Goal: Information Seeking & Learning: Learn about a topic

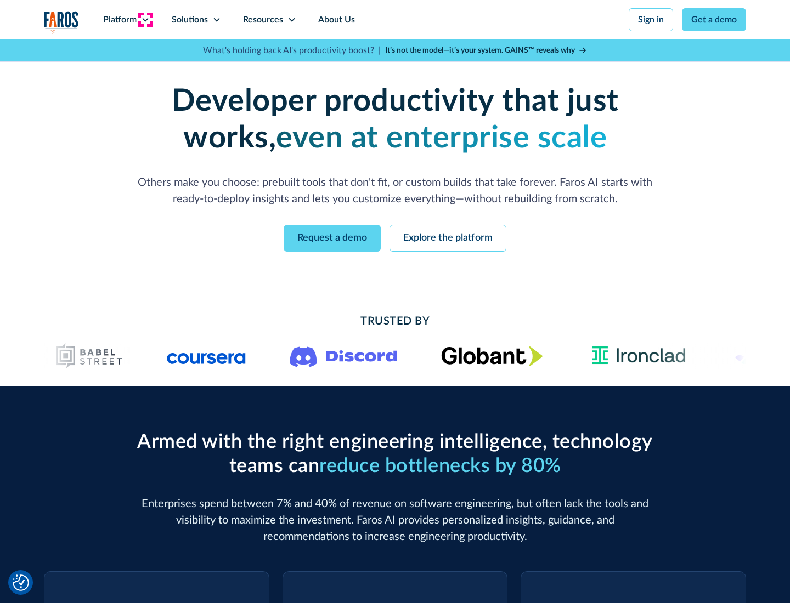
click at [145, 20] on icon at bounding box center [145, 19] width 9 height 9
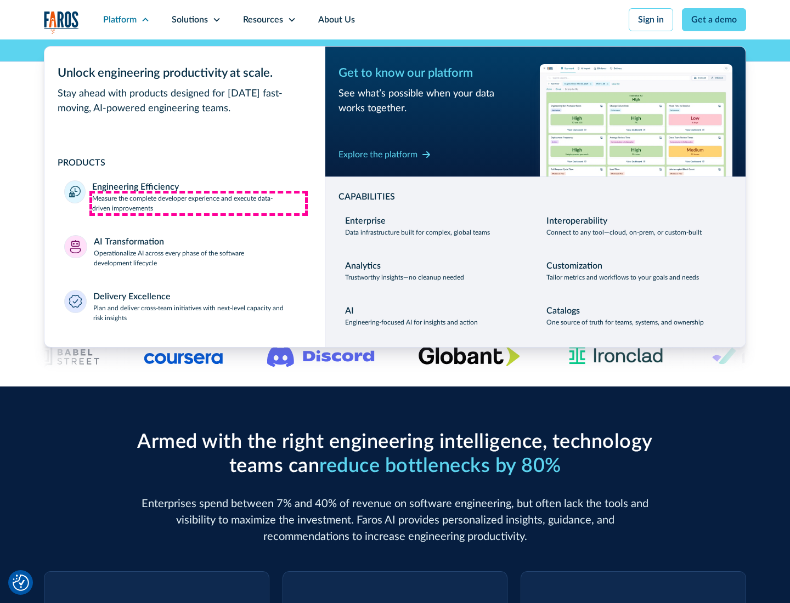
click at [199, 203] on p "Measure the complete developer experience and execute data-driven improvements" at bounding box center [198, 204] width 213 height 20
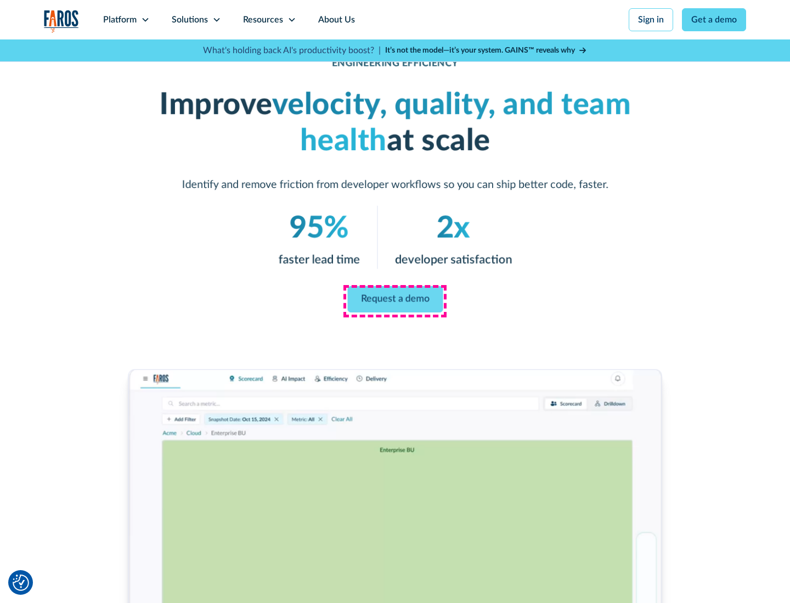
click at [395, 299] on link "Request a demo" at bounding box center [394, 299] width 95 height 26
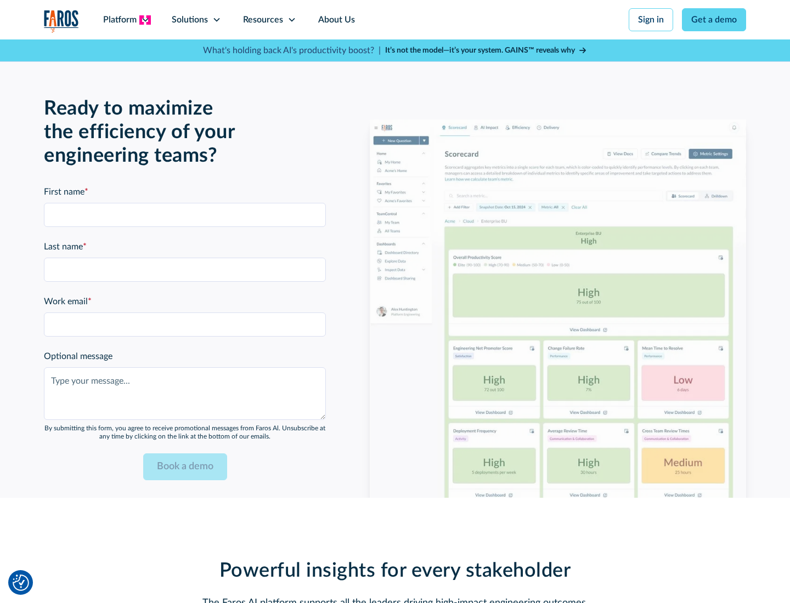
click at [145, 20] on icon at bounding box center [145, 19] width 9 height 9
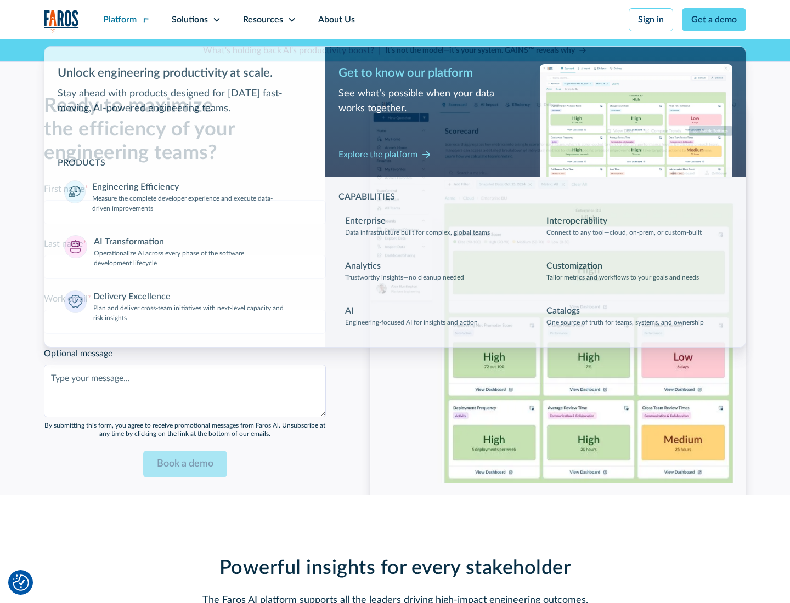
scroll to position [2406, 0]
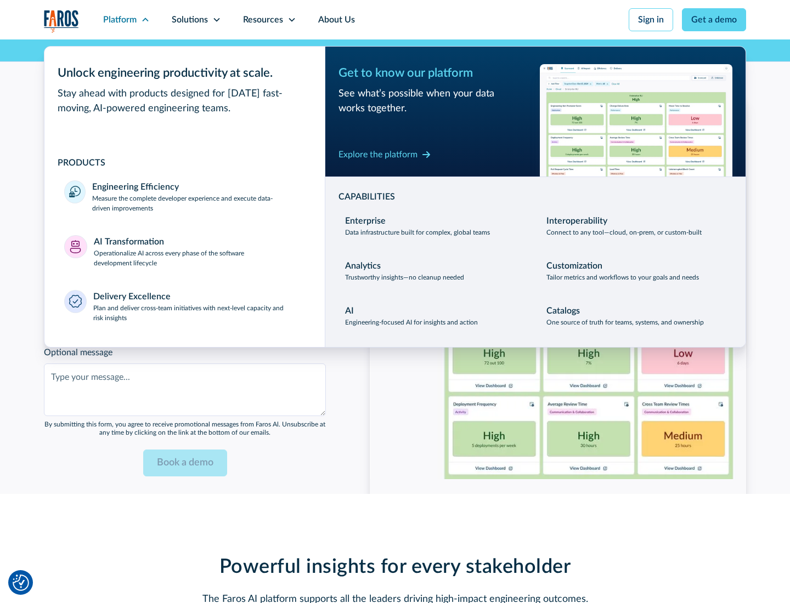
click at [199, 251] on p "Operationalize AI across every phase of the software development lifecycle" at bounding box center [200, 258] width 212 height 20
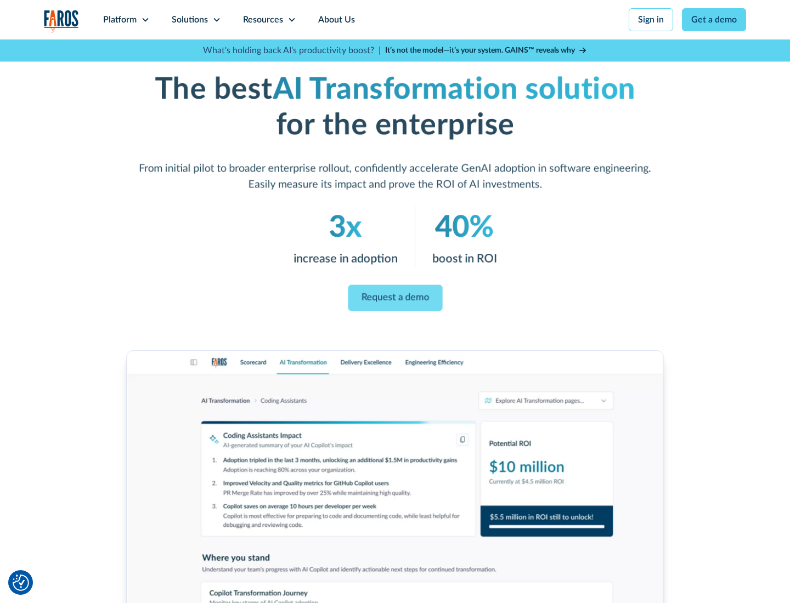
click at [395, 298] on link "Request a demo" at bounding box center [395, 298] width 94 height 26
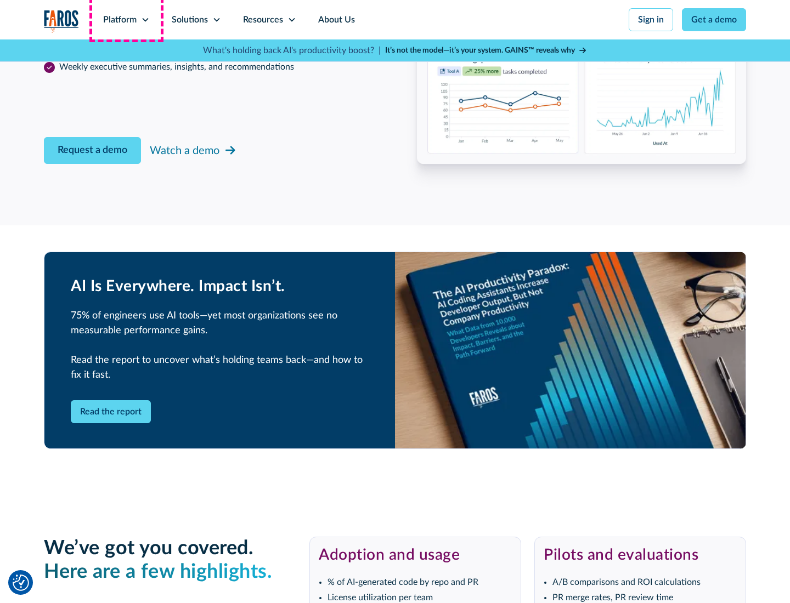
scroll to position [2460, 0]
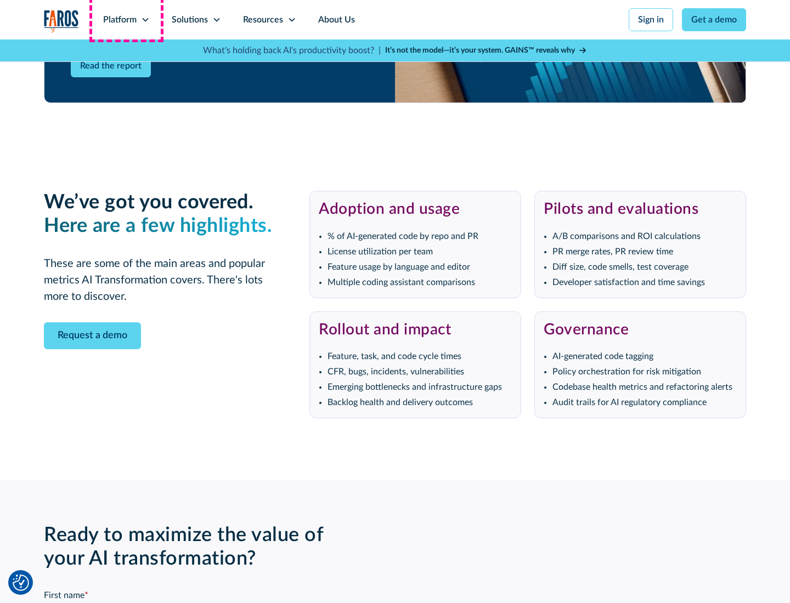
click at [126, 20] on div "Platform" at bounding box center [119, 19] width 33 height 13
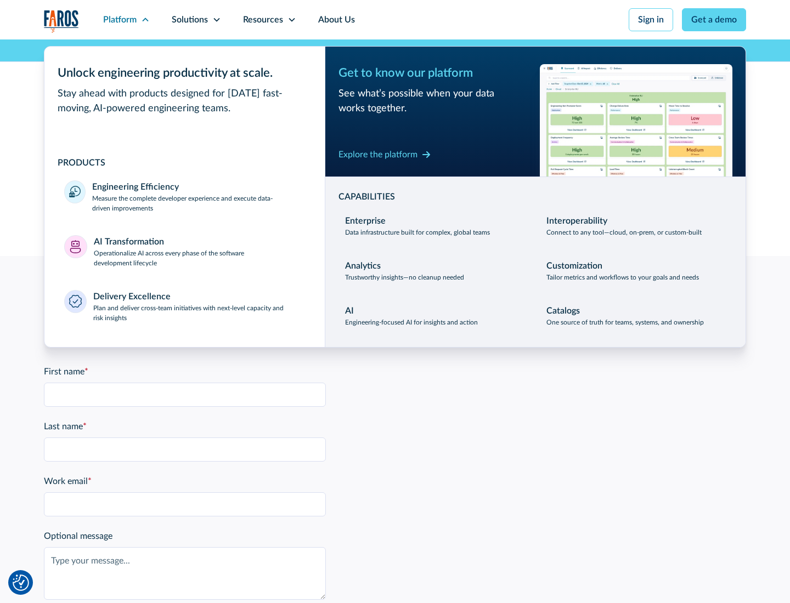
scroll to position [2670, 0]
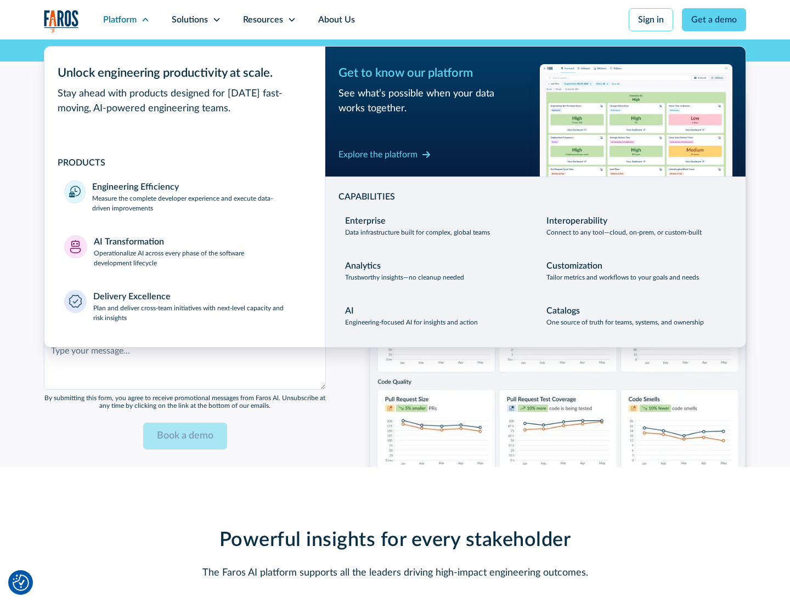
click at [378, 154] on div "Explore the platform" at bounding box center [377, 154] width 79 height 13
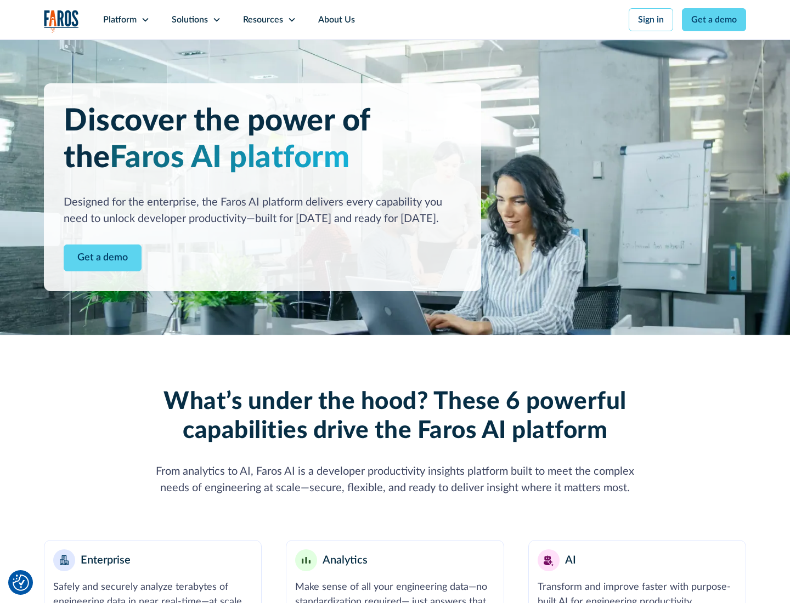
click at [103, 258] on link "Get a demo" at bounding box center [103, 258] width 78 height 27
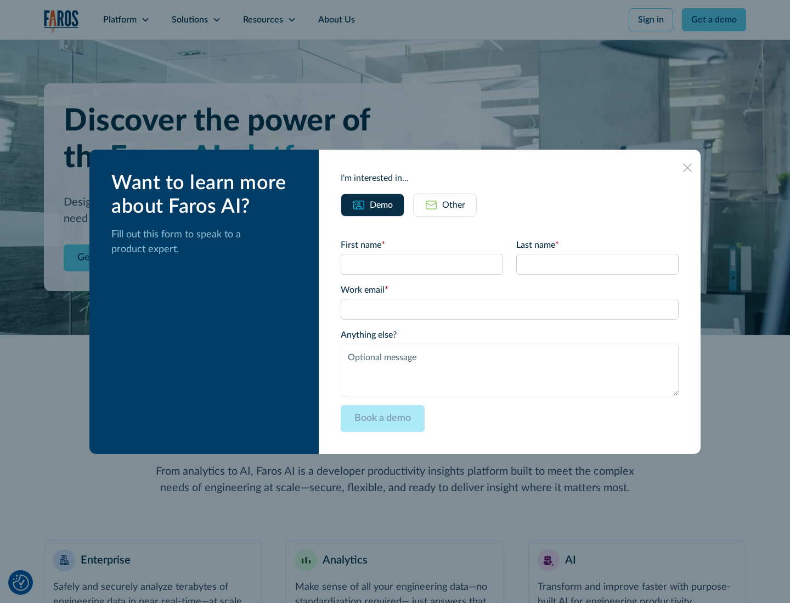
click at [454, 205] on div "Other" at bounding box center [453, 205] width 23 height 13
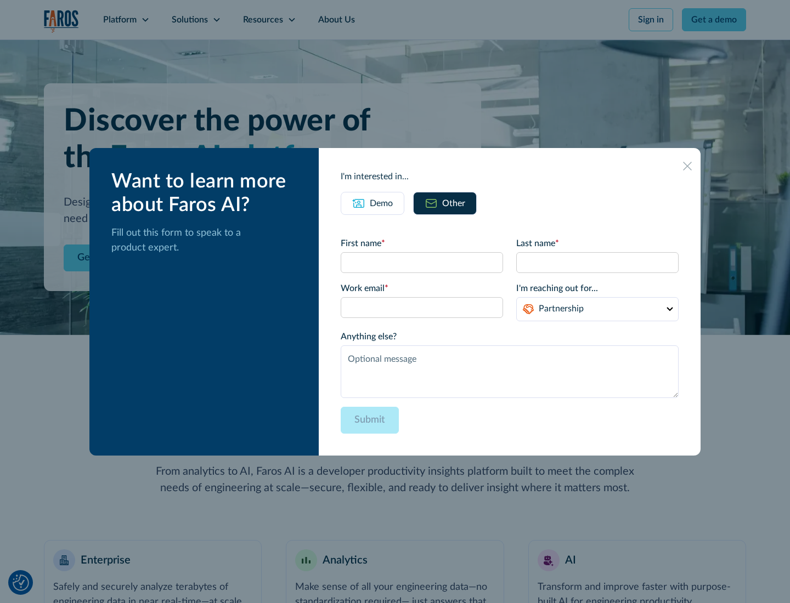
click at [381, 203] on div "Demo" at bounding box center [381, 203] width 23 height 13
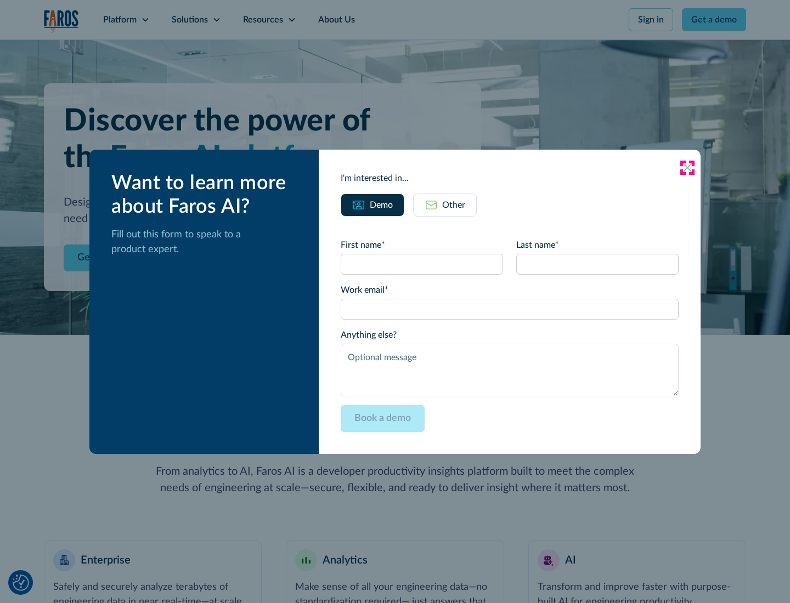
click at [687, 167] on icon at bounding box center [687, 167] width 9 height 9
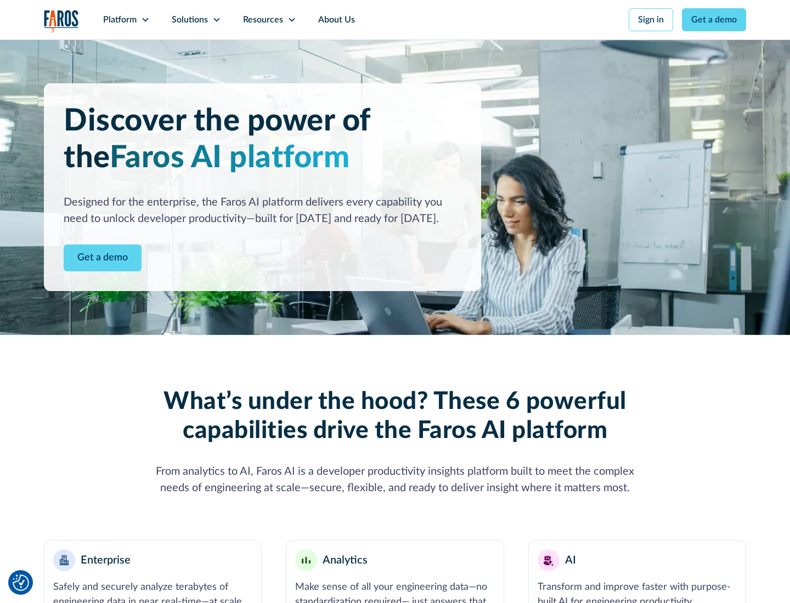
click at [145, 20] on icon at bounding box center [145, 19] width 9 height 9
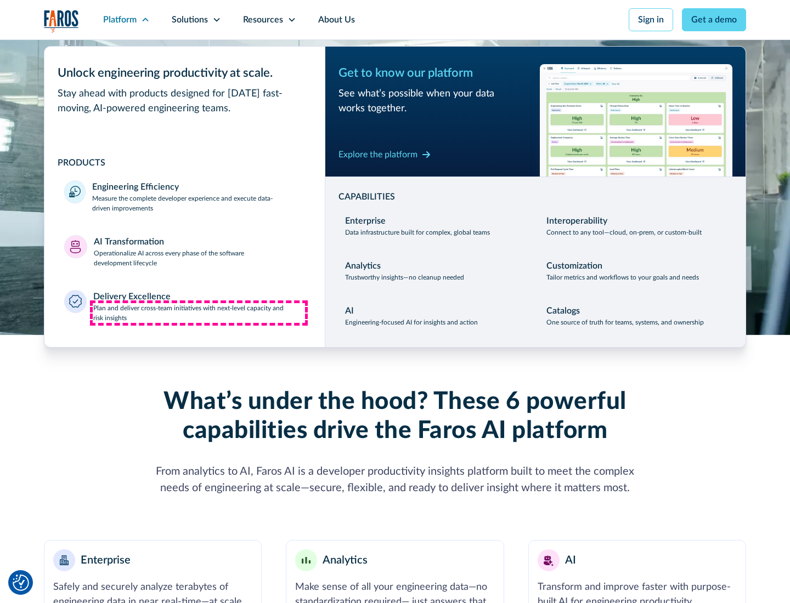
click at [199, 313] on p "Plan and deliver cross-team initiatives with next-level capacity and risk insig…" at bounding box center [199, 313] width 212 height 20
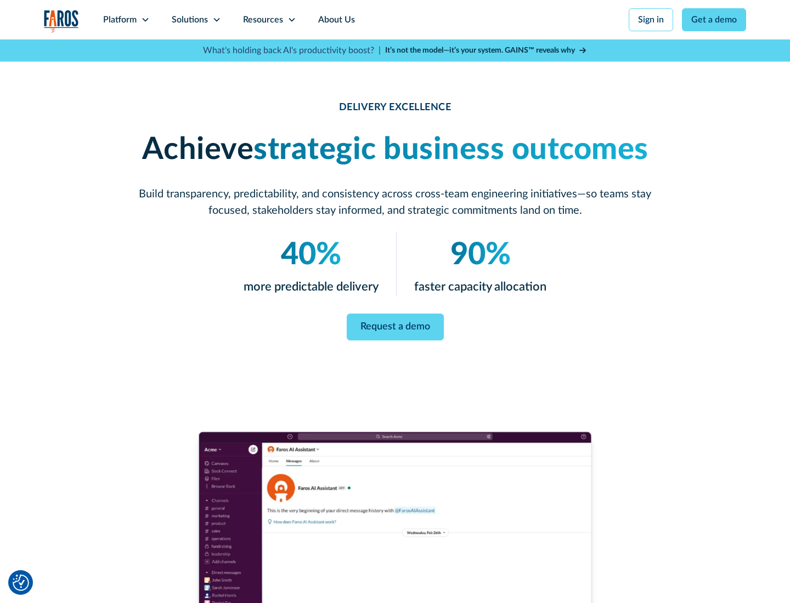
click at [216, 20] on icon at bounding box center [216, 19] width 9 height 9
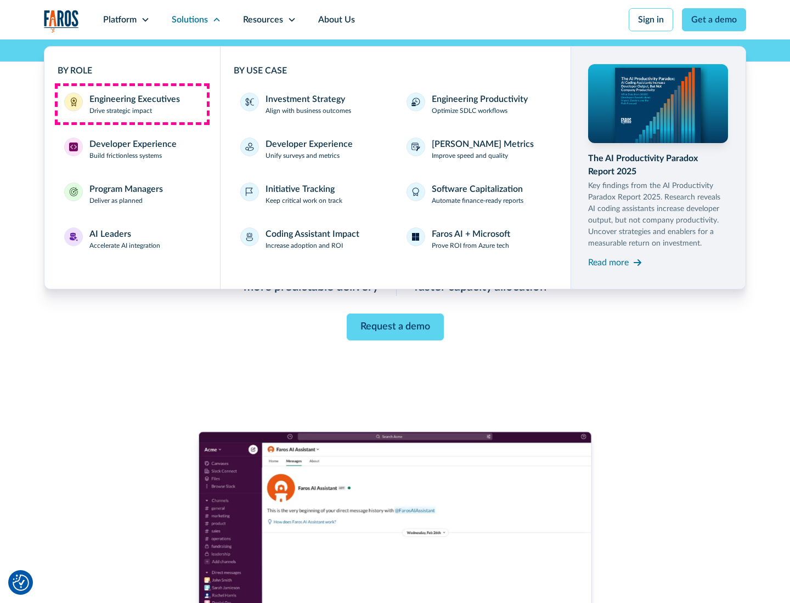
click at [132, 104] on div "Engineering Executives" at bounding box center [134, 99] width 91 height 13
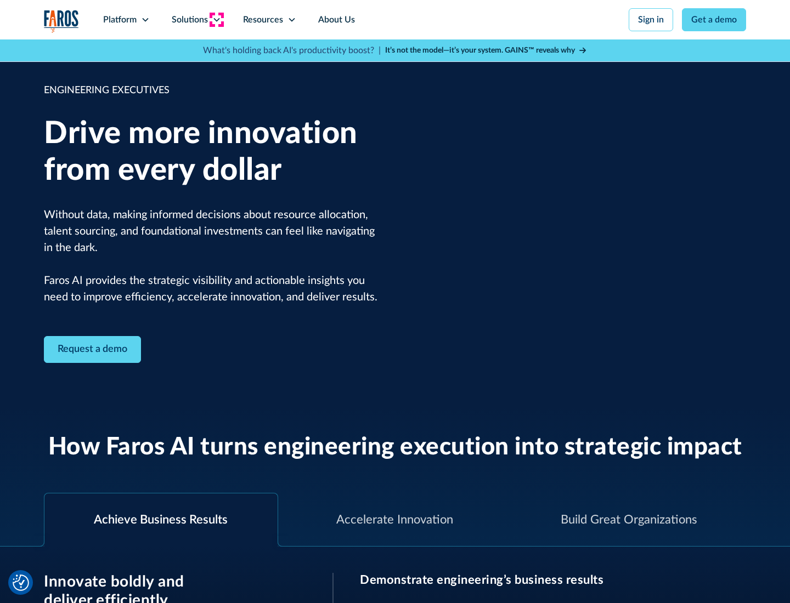
click at [216, 20] on icon at bounding box center [216, 19] width 9 height 9
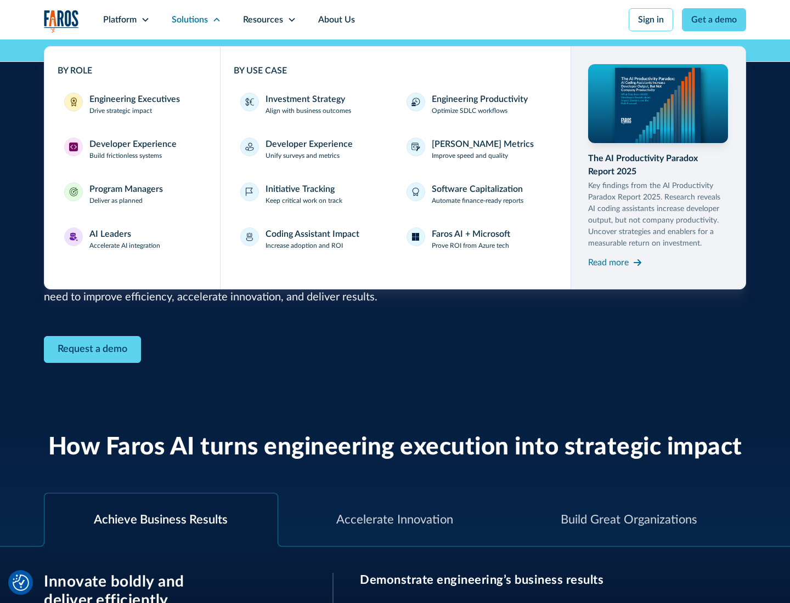
click at [132, 144] on div "Developer Experience" at bounding box center [132, 144] width 87 height 13
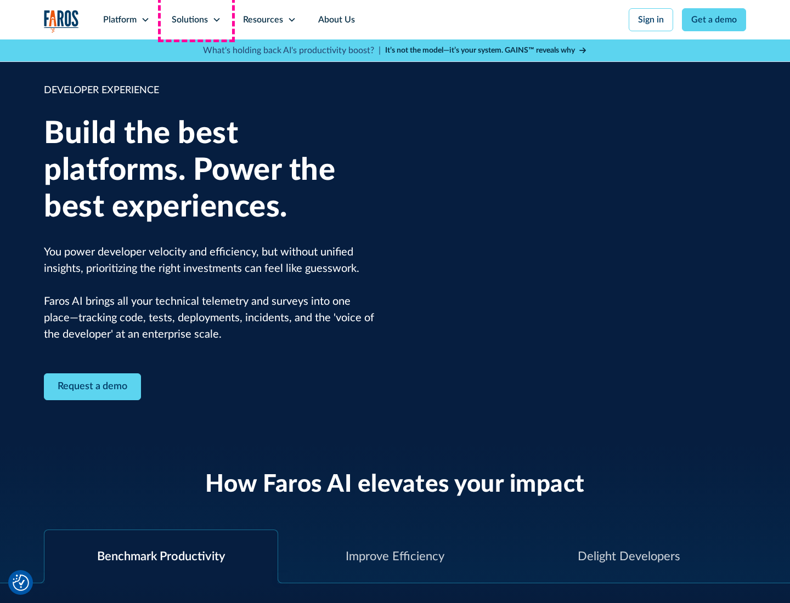
click at [196, 20] on div "Solutions" at bounding box center [190, 19] width 36 height 13
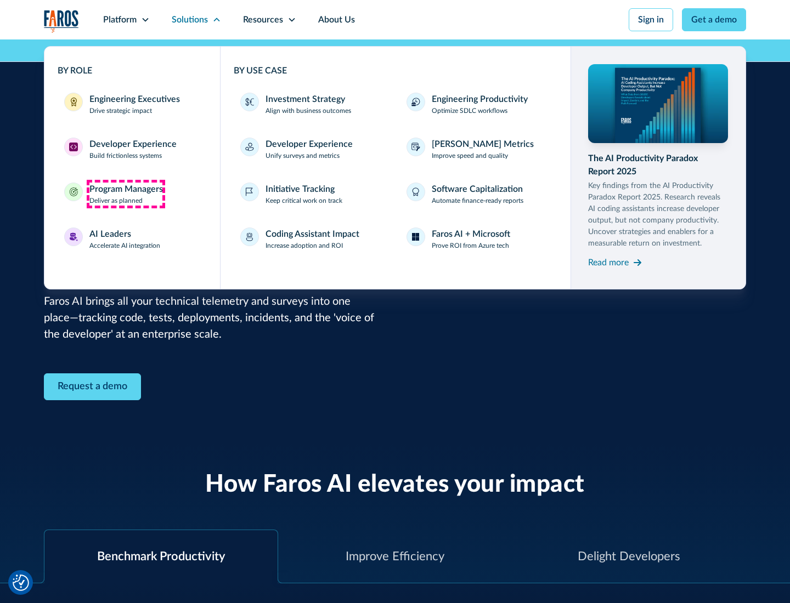
click at [126, 194] on div "Program Managers" at bounding box center [125, 189] width 73 height 13
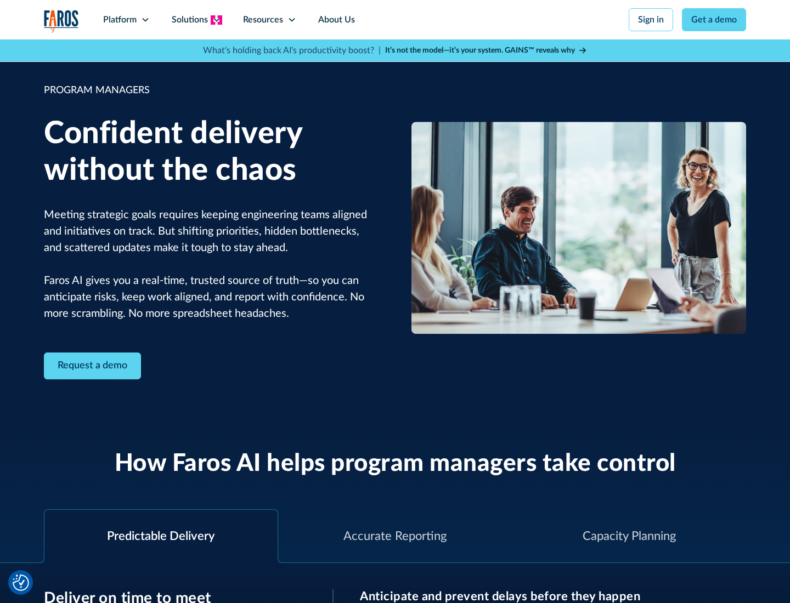
click at [216, 20] on icon at bounding box center [216, 19] width 9 height 9
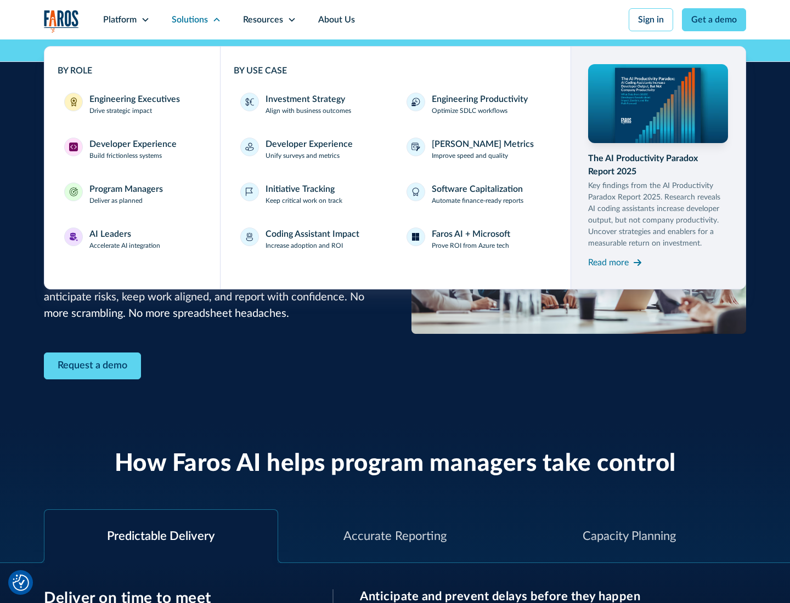
click at [125, 239] on div "AI Leaders" at bounding box center [110, 234] width 42 height 13
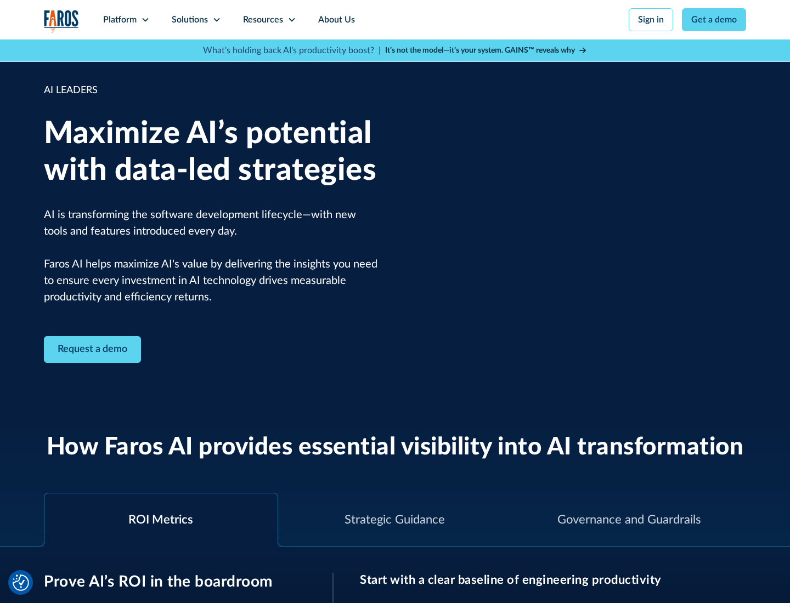
click at [216, 20] on icon at bounding box center [216, 19] width 9 height 9
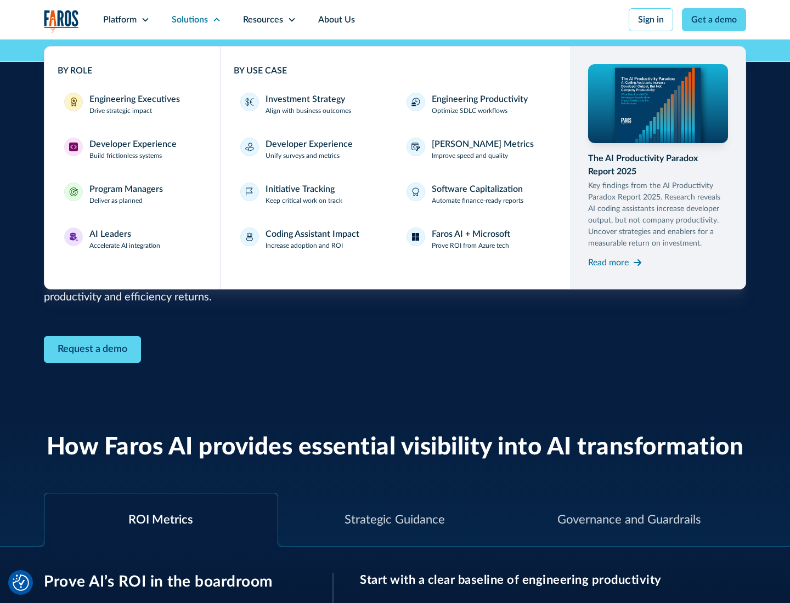
click at [304, 99] on div "Investment Strategy" at bounding box center [305, 99] width 80 height 13
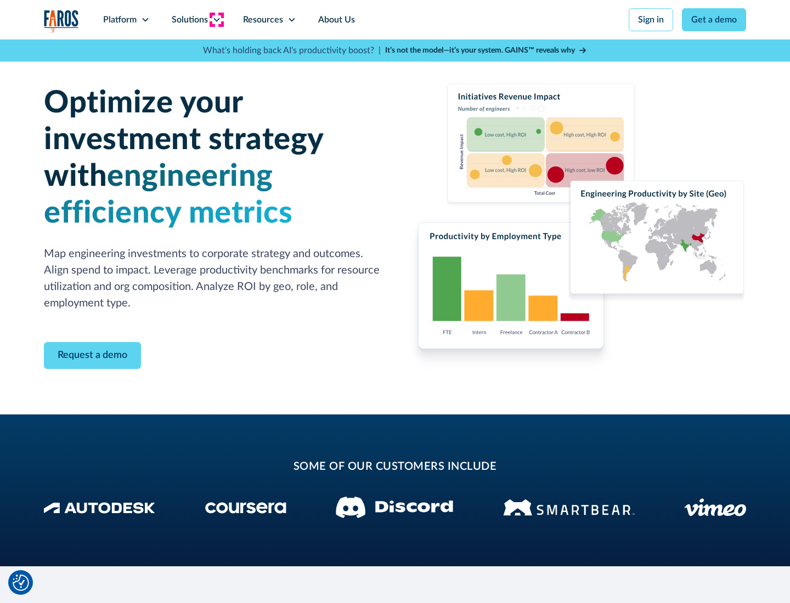
click at [216, 20] on icon at bounding box center [216, 19] width 9 height 9
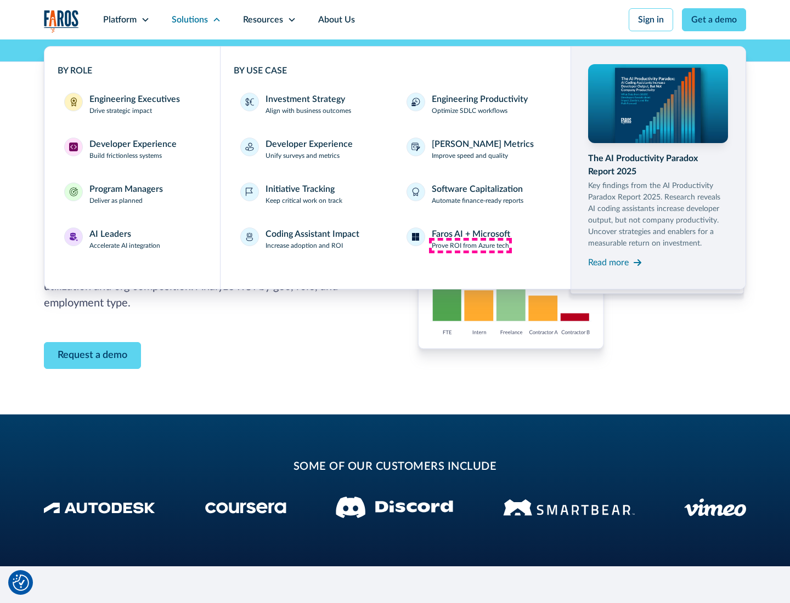
click at [470, 246] on p "Prove ROI from Azure tech" at bounding box center [470, 246] width 77 height 10
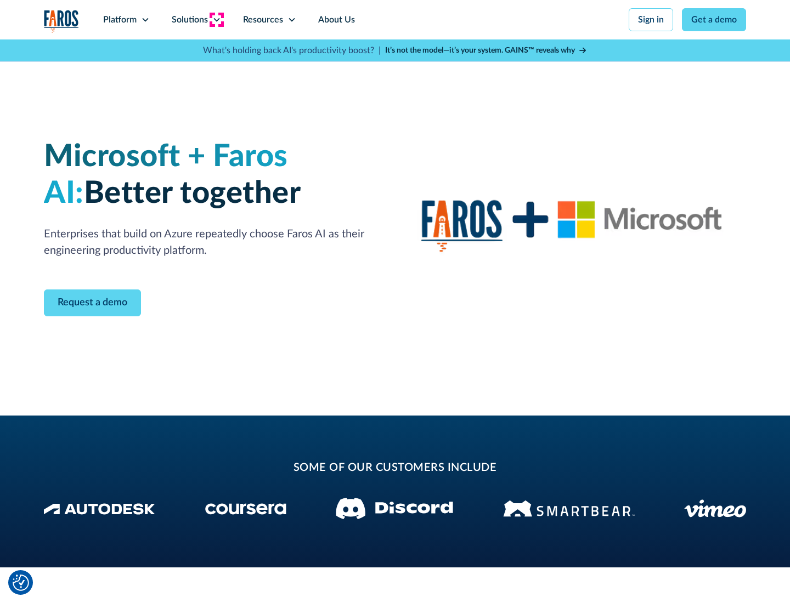
click at [216, 20] on icon at bounding box center [216, 19] width 9 height 9
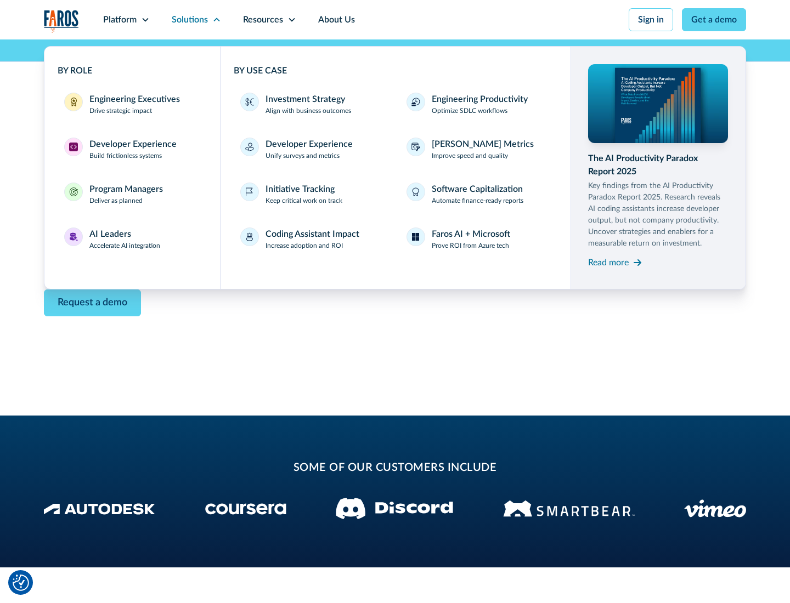
click at [608, 262] on div "Read more" at bounding box center [608, 262] width 41 height 13
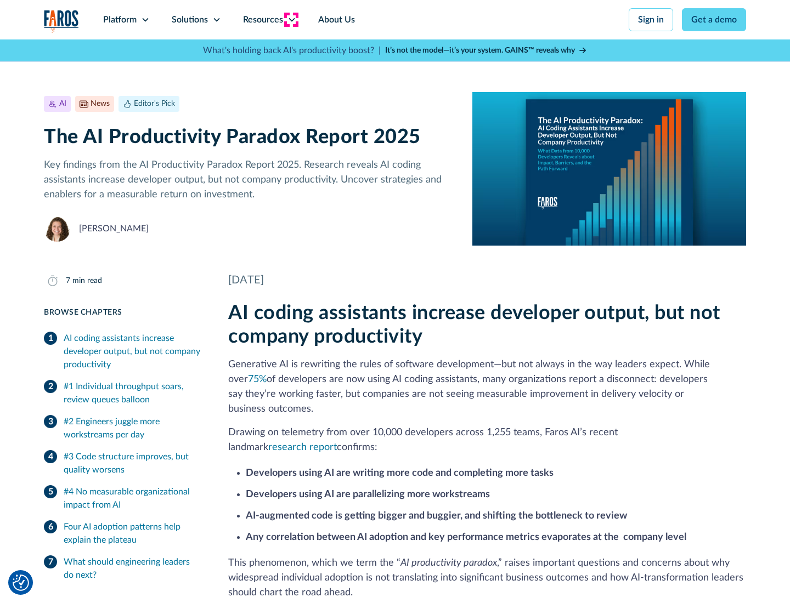
click at [291, 20] on icon at bounding box center [291, 19] width 9 height 9
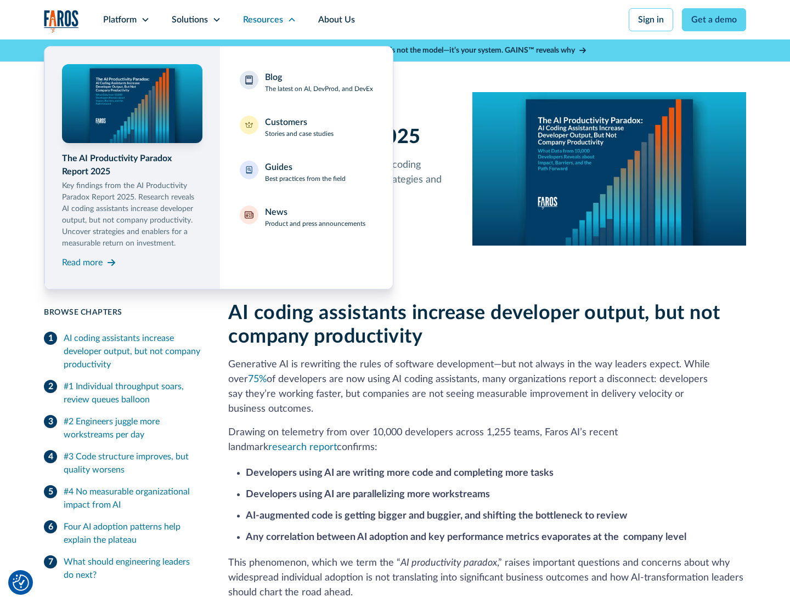
click at [319, 82] on div "Blog The latest on AI, DevProd, and DevEx" at bounding box center [319, 82] width 108 height 23
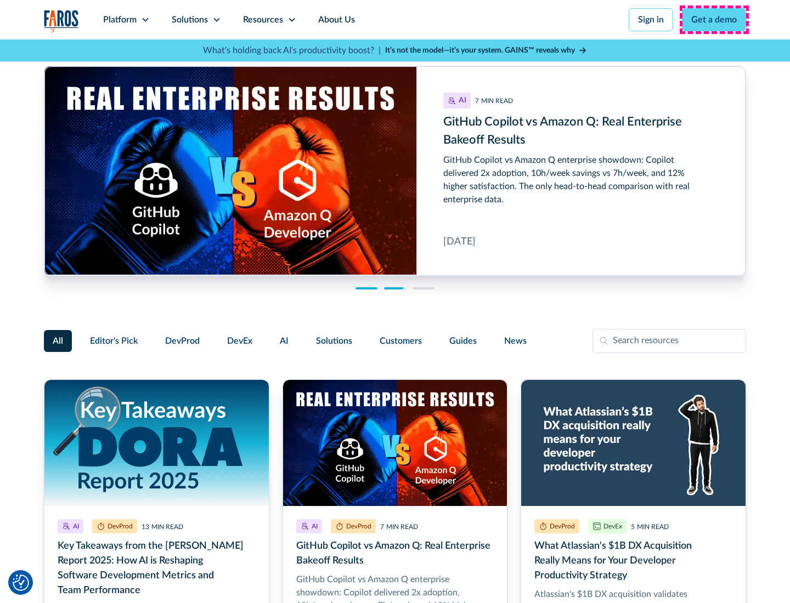
click at [714, 20] on link "Get a demo" at bounding box center [714, 19] width 64 height 23
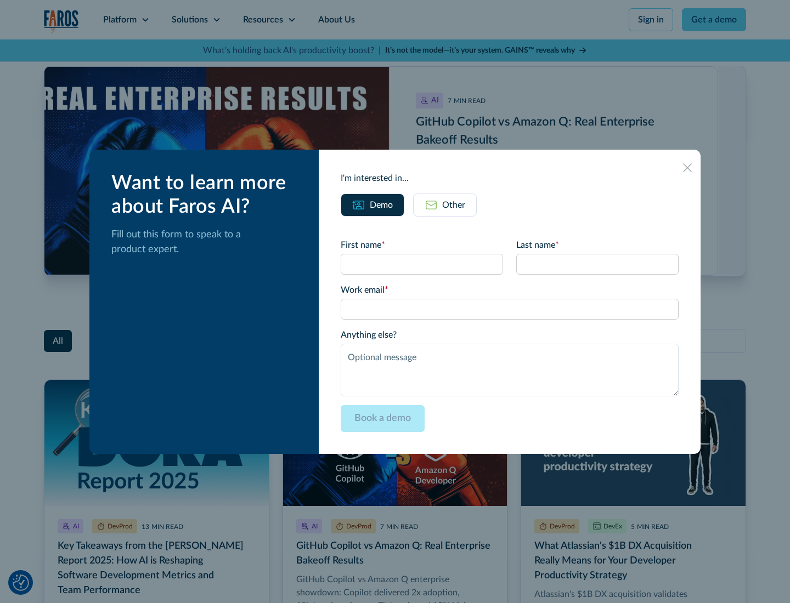
click at [445, 205] on div "Other" at bounding box center [453, 205] width 23 height 13
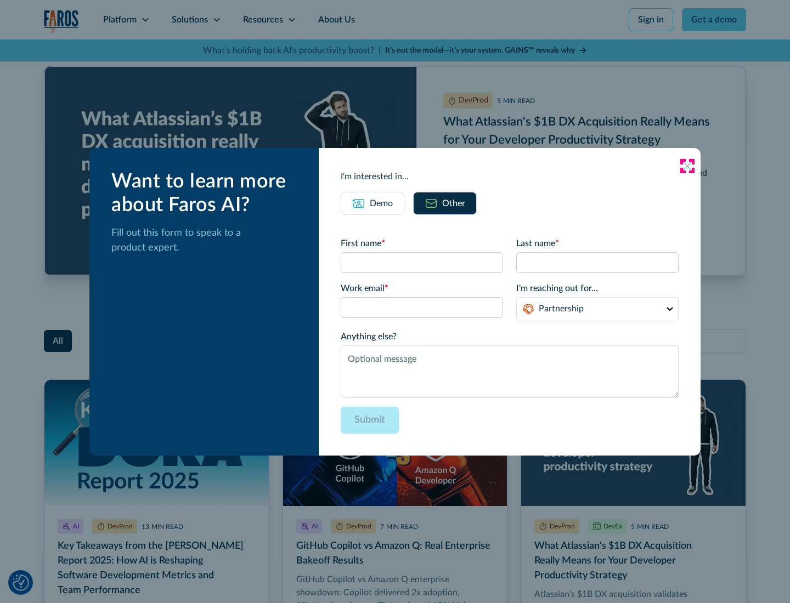
click at [687, 166] on icon at bounding box center [687, 166] width 9 height 9
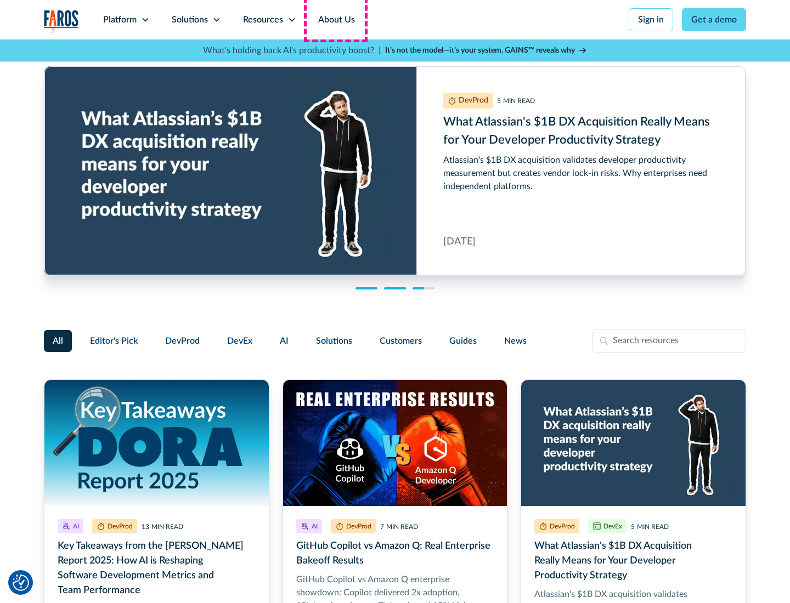
click at [335, 20] on link "About Us" at bounding box center [336, 19] width 59 height 39
